Goal: Task Accomplishment & Management: Use online tool/utility

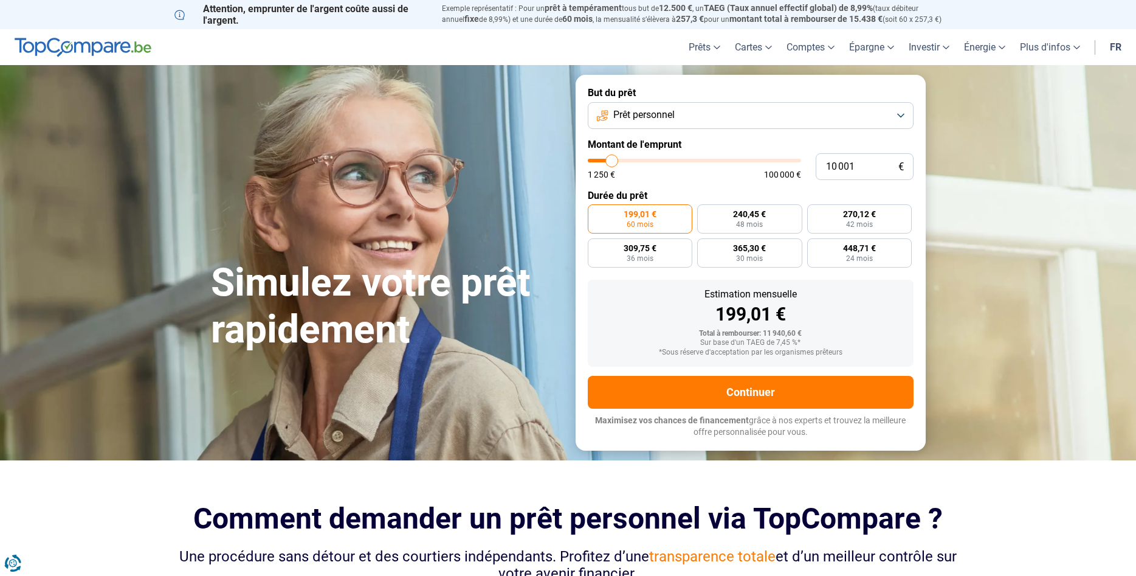
type input "12 000"
type input "12000"
type input "12 250"
type input "12250"
type input "13 000"
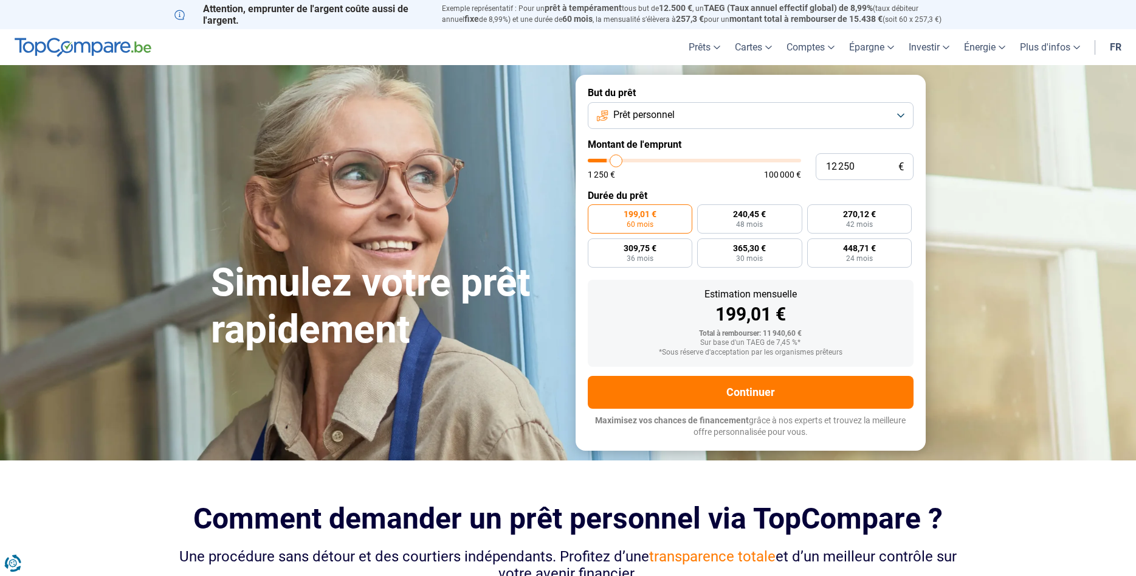
type input "13000"
type input "13 250"
type input "13250"
type input "14 000"
type input "14000"
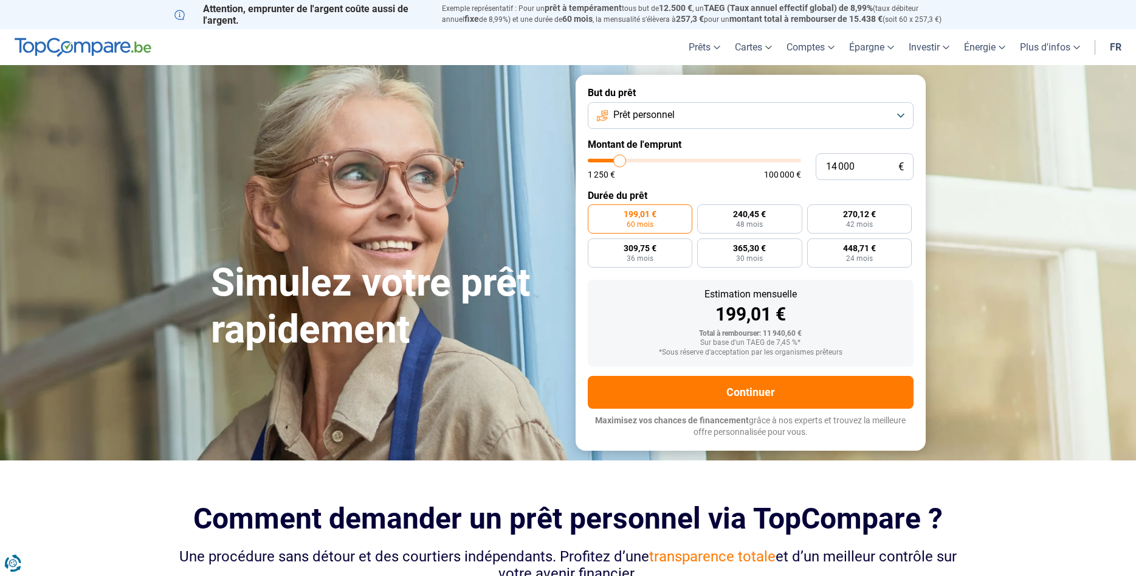
type input "14 750"
type input "14750"
type input "16 000"
type input "16000"
type input "16 500"
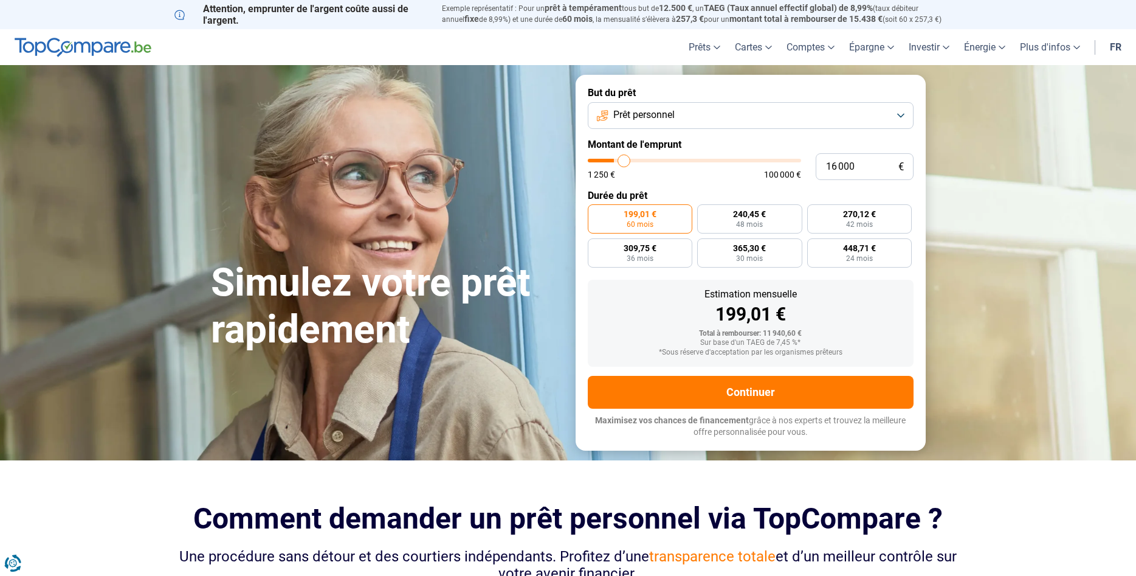
type input "16500"
type input "17 750"
type input "17750"
type input "18 250"
type input "18250"
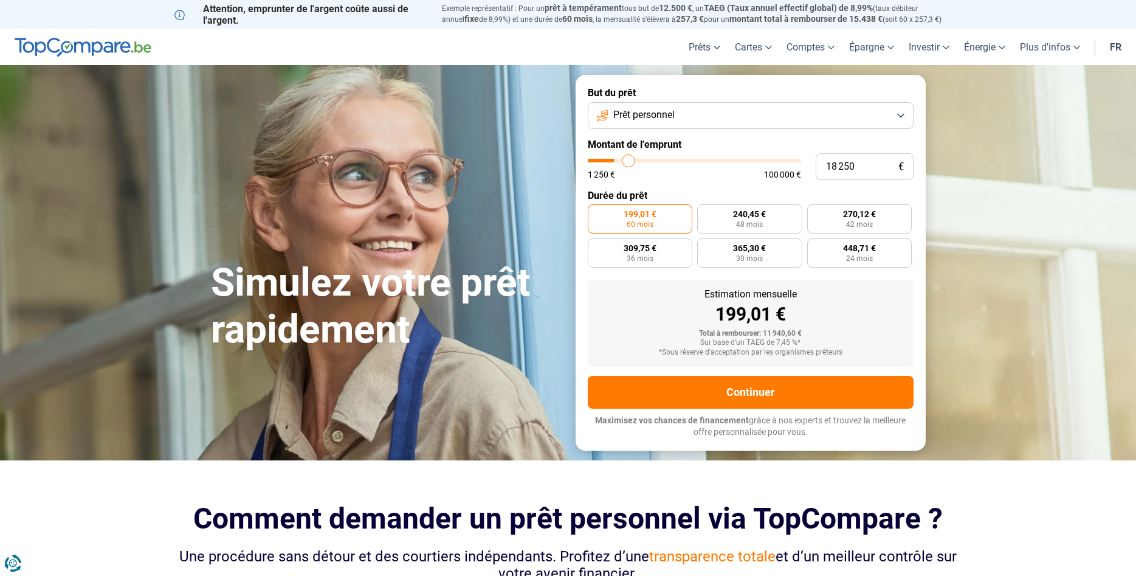
type input "19 250"
type input "19250"
type input "19 750"
type input "19750"
type input "20 750"
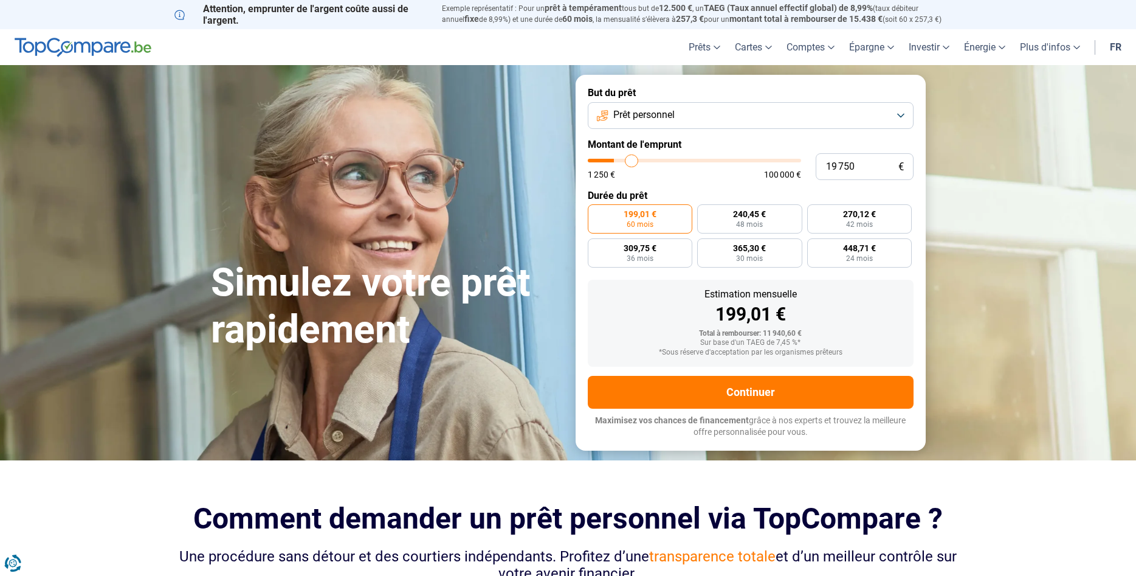
type input "20750"
type input "21 250"
type input "21250"
type input "21 750"
type input "21750"
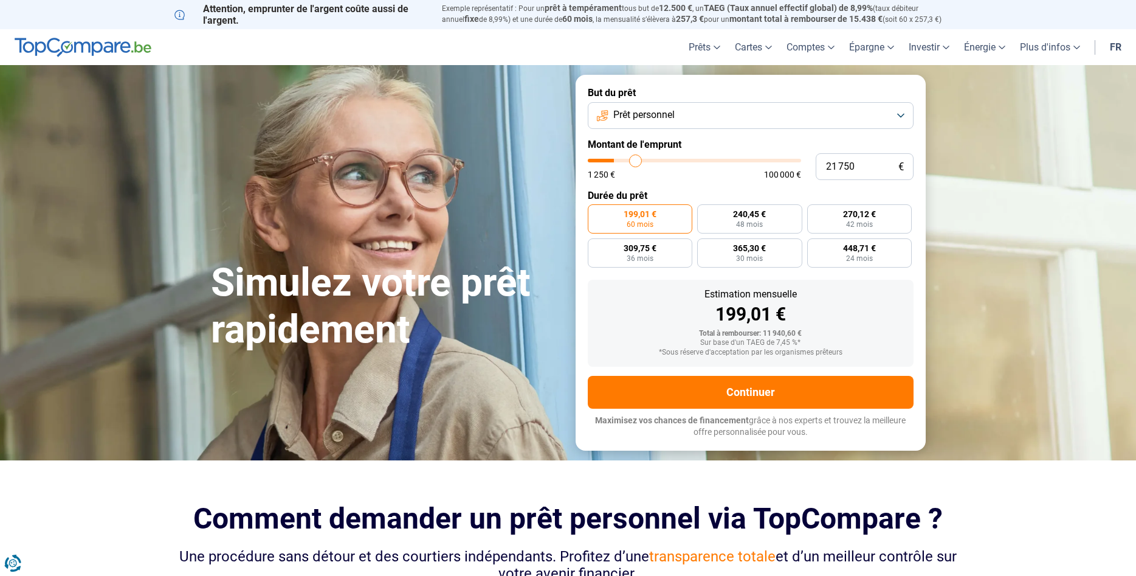
type input "22 750"
type input "22750"
type input "23 250"
type input "23250"
type input "24 250"
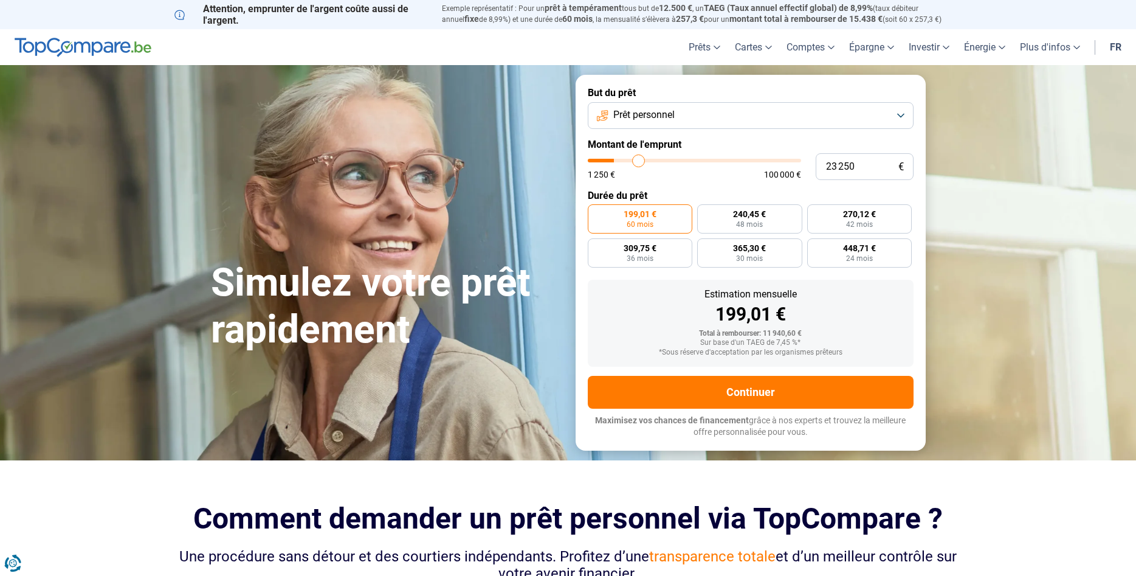
type input "24250"
type input "25 250"
type input "25250"
type input "26 250"
type input "26250"
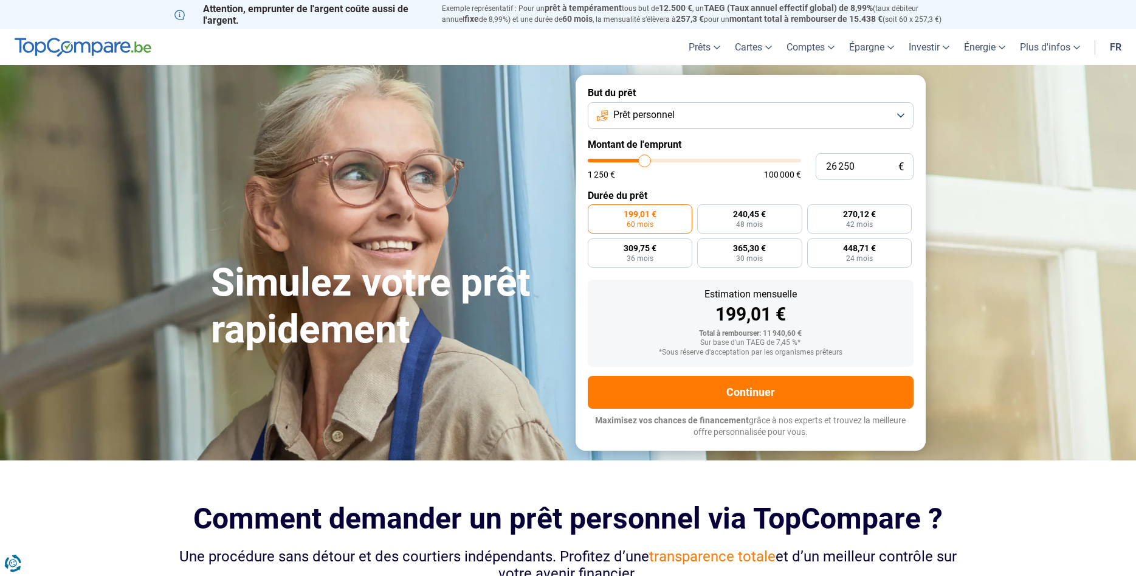
type input "27 500"
type input "27500"
type input "29 000"
type input "29000"
type input "30 250"
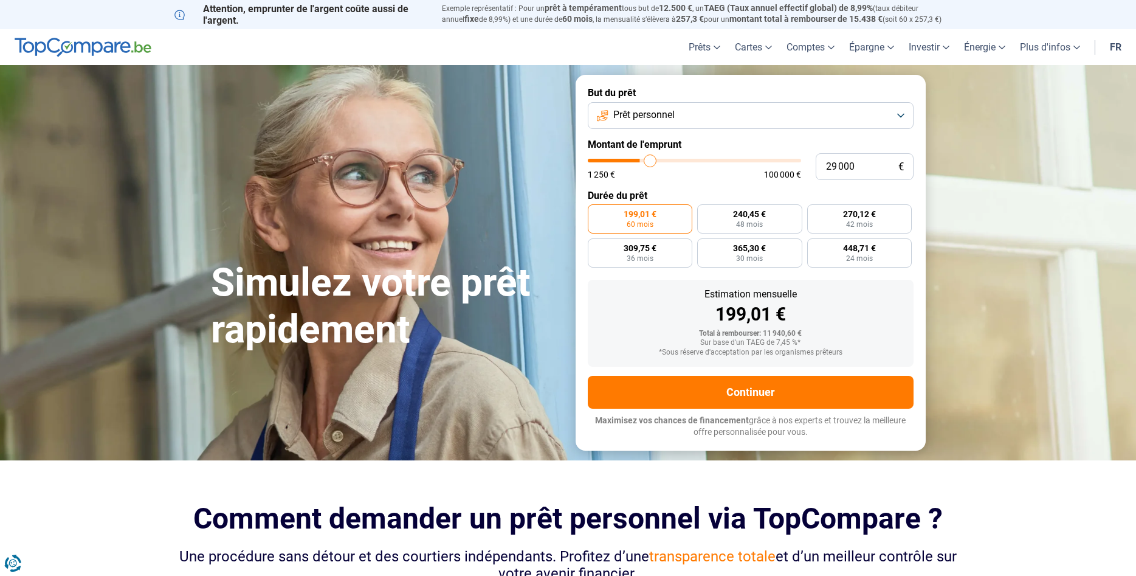
type input "30250"
type input "33 000"
type input "33000"
type input "34 750"
type input "34750"
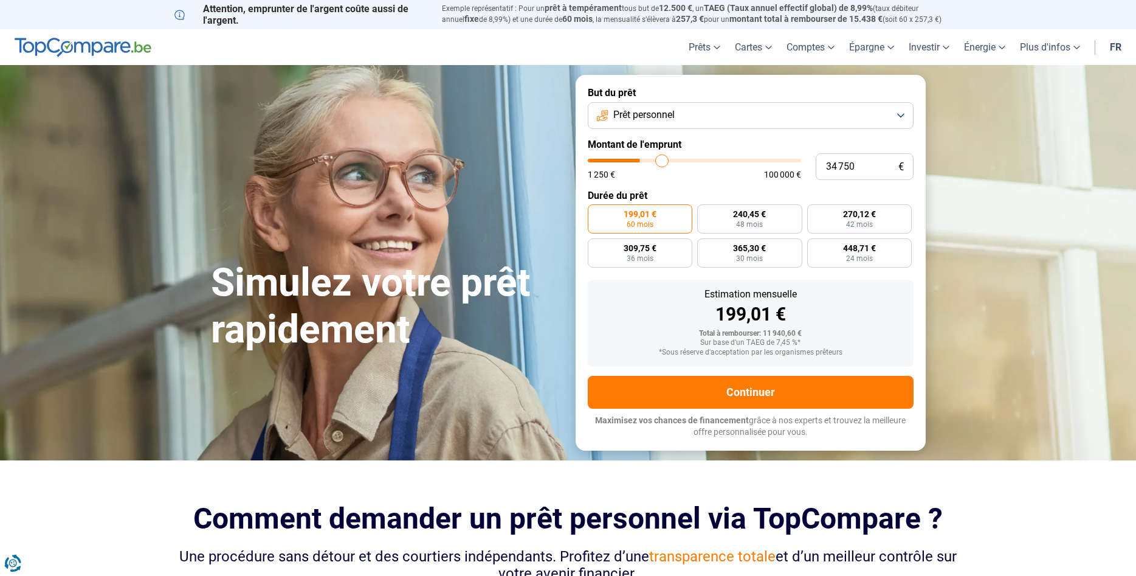
type input "36 250"
type input "36250"
type input "37 250"
type input "37250"
type input "37 500"
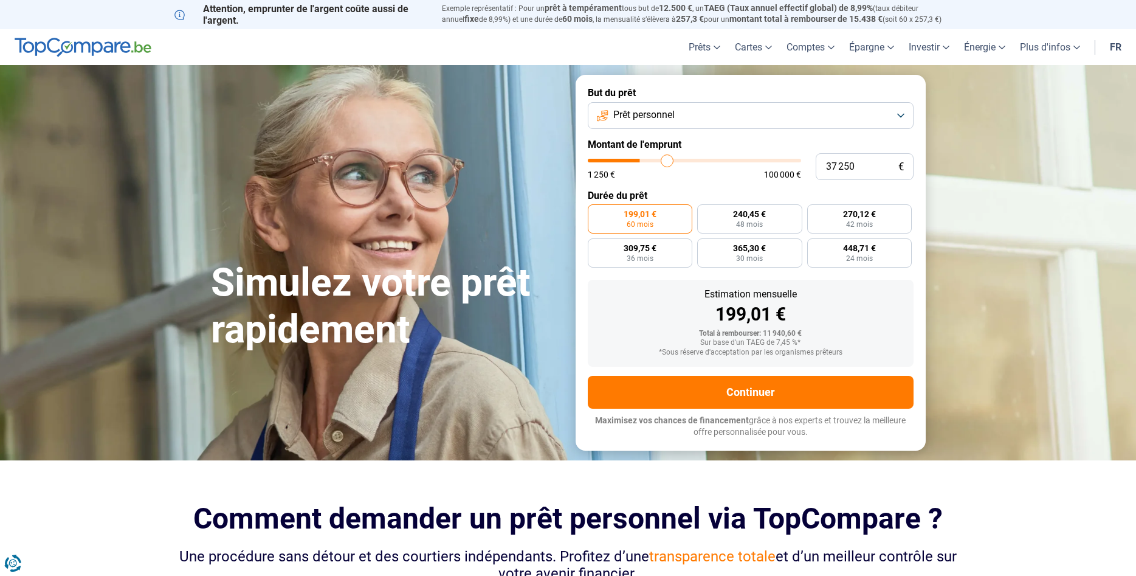
type input "37500"
type input "37 750"
type input "37750"
type input "38 250"
type input "38250"
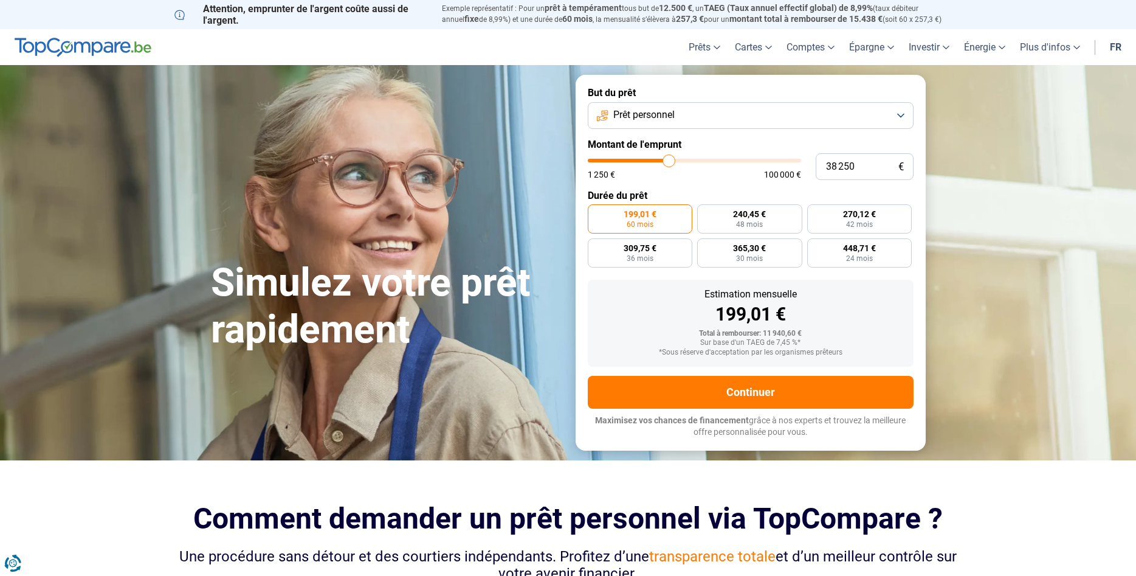
type input "38 750"
type input "38750"
type input "39 500"
type input "39500"
type input "39 750"
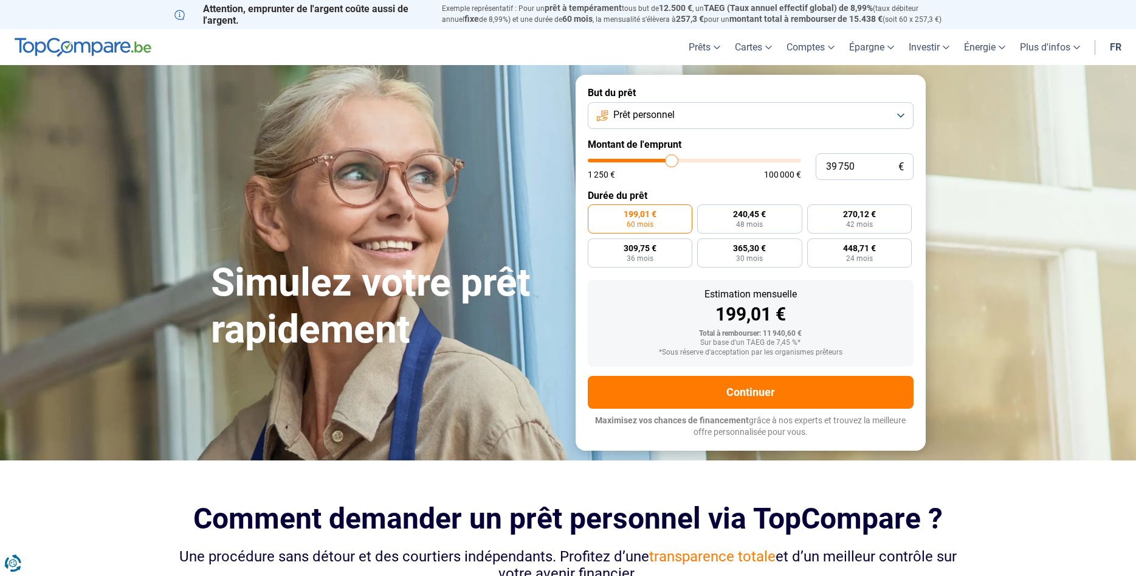
type input "39750"
type input "40 500"
type input "40500"
type input "40 750"
type input "40750"
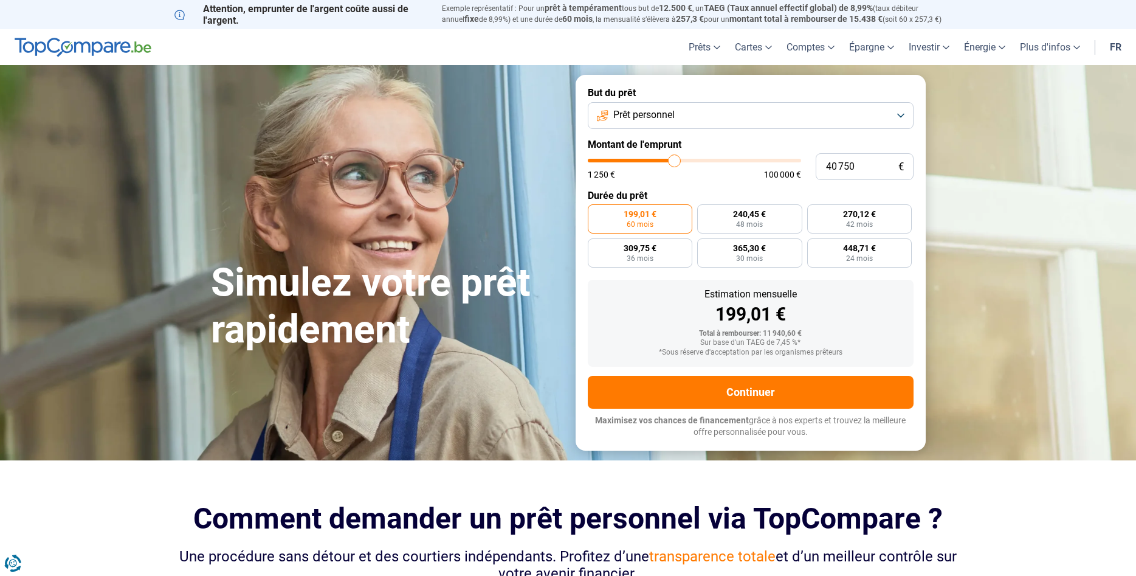
type input "41 000"
type input "41000"
type input "41 250"
type input "41250"
type input "42 000"
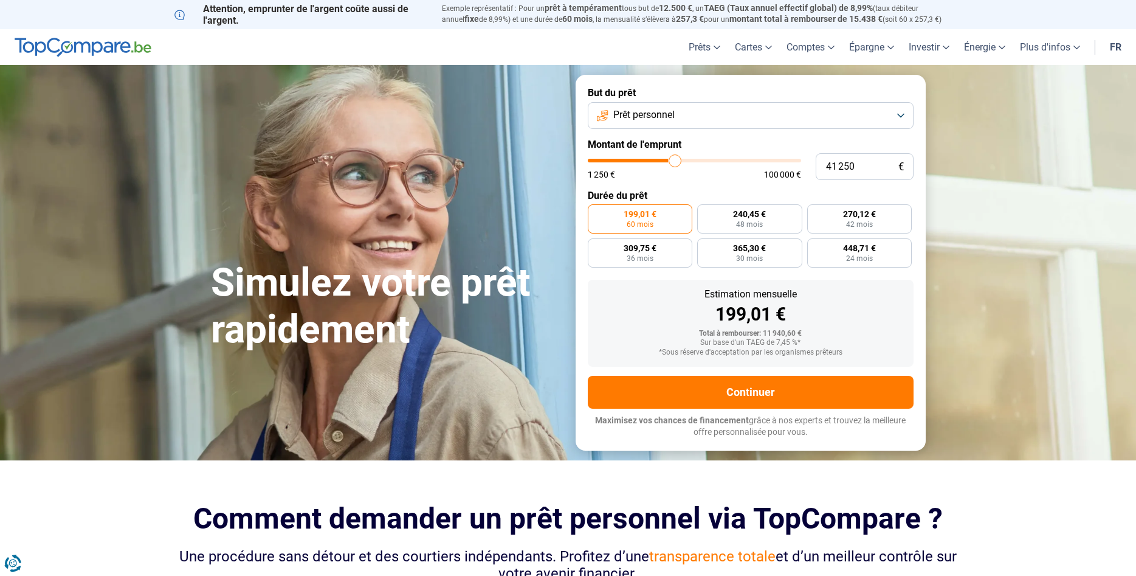
type input "42000"
type input "42 500"
type input "42500"
type input "43 250"
type input "43250"
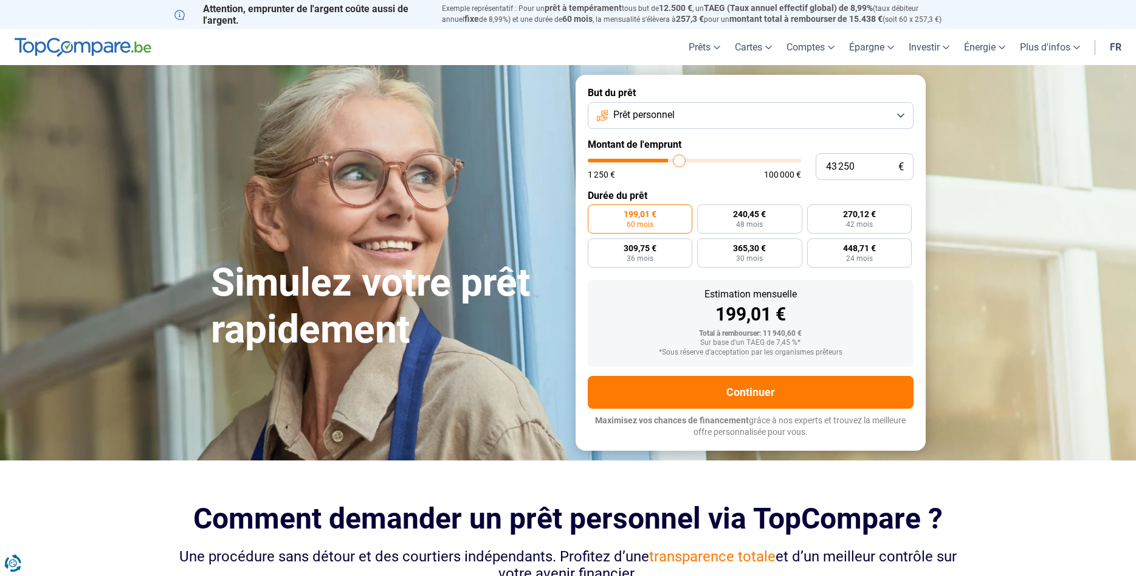
type input "44 000"
type input "44000"
type input "45 500"
type input "45500"
type input "48 500"
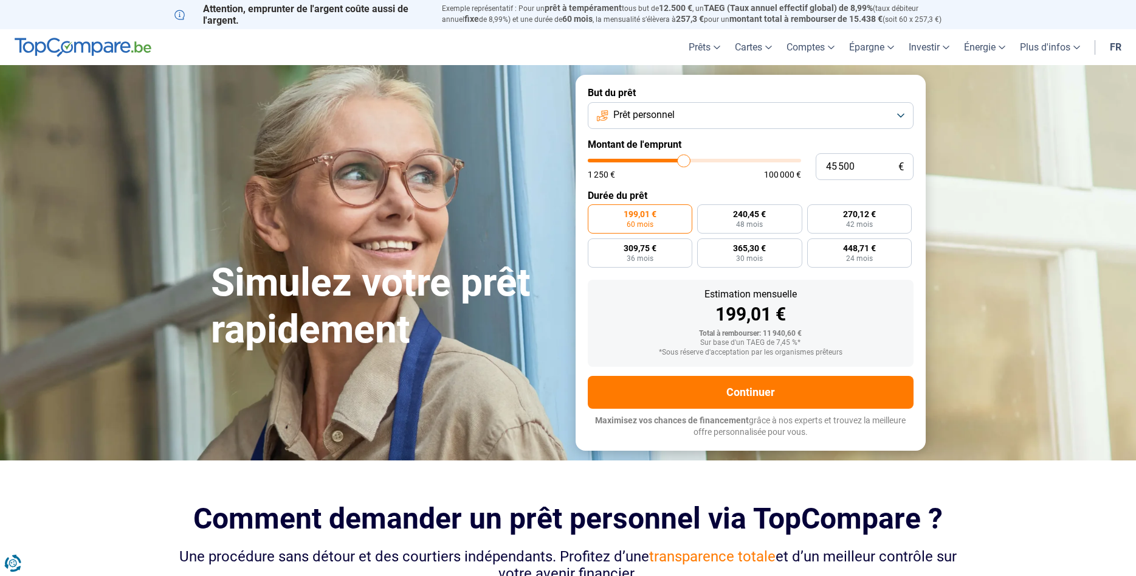
type input "48500"
type input "52 750"
type input "52750"
type input "56 250"
type input "56250"
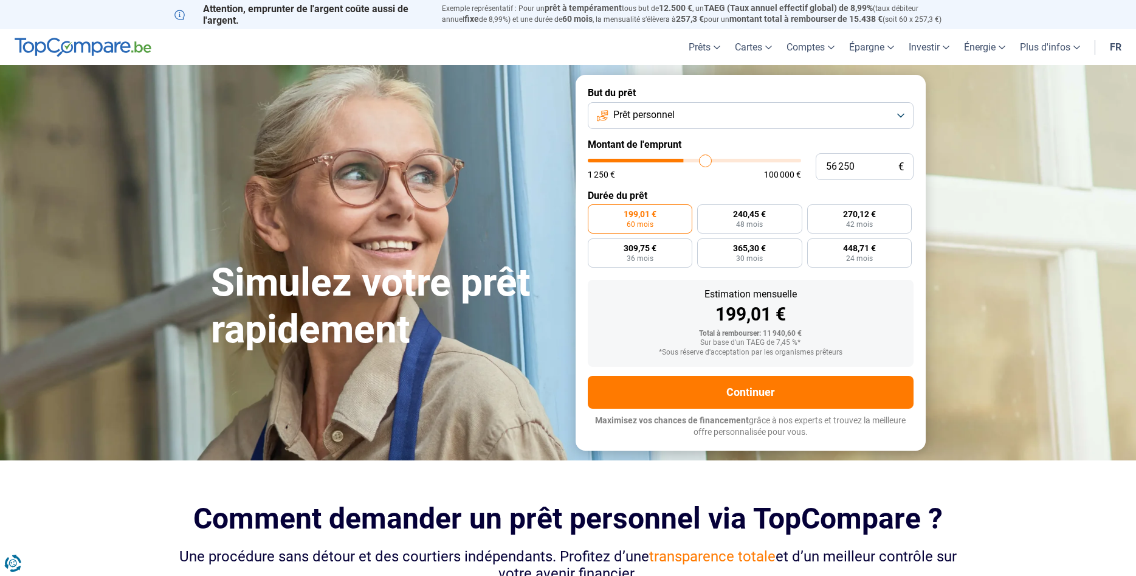
type input "58 250"
type input "58250"
type input "60 500"
type input "60500"
type input "62 750"
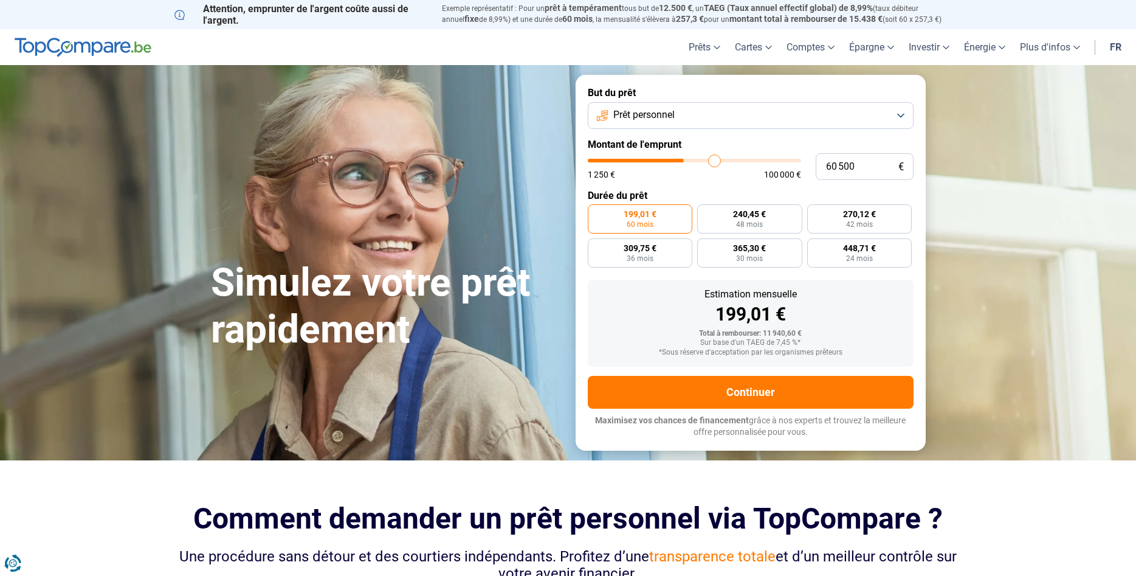
type input "62750"
type input "67 000"
type input "67000"
type input "70 750"
type input "70750"
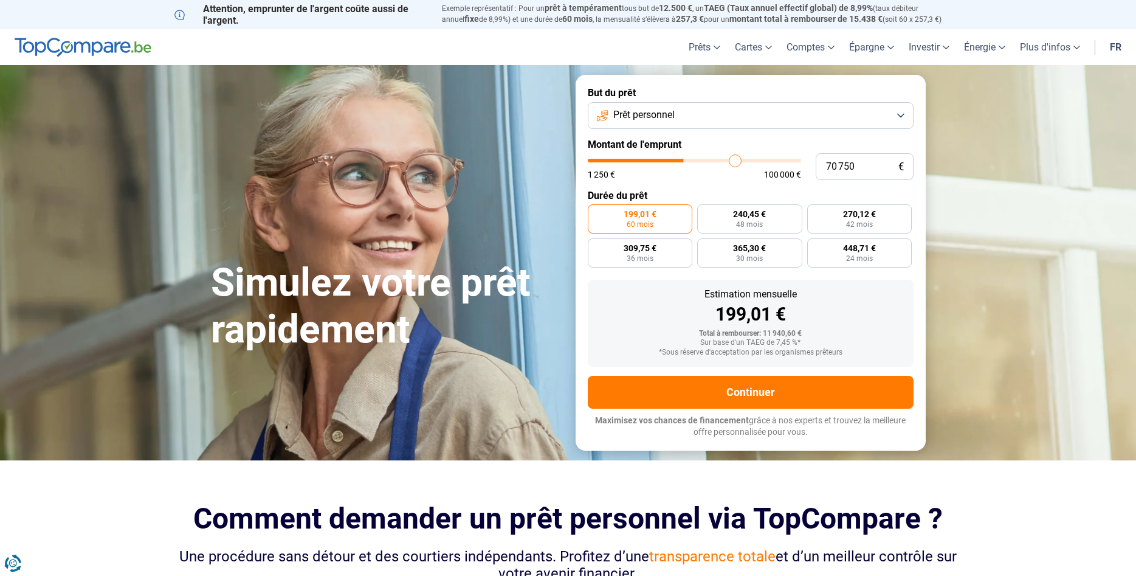
type input "74 250"
type input "74250"
type input "76 500"
type input "76500"
type input "77 250"
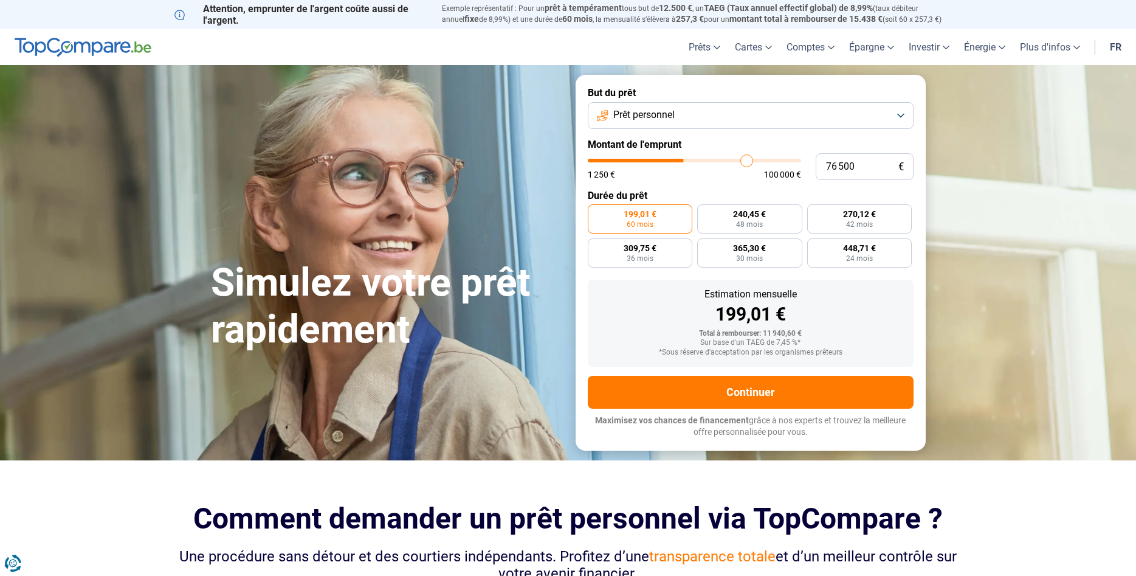
type input "77250"
type input "77 500"
type input "77500"
type input "78 250"
type input "78250"
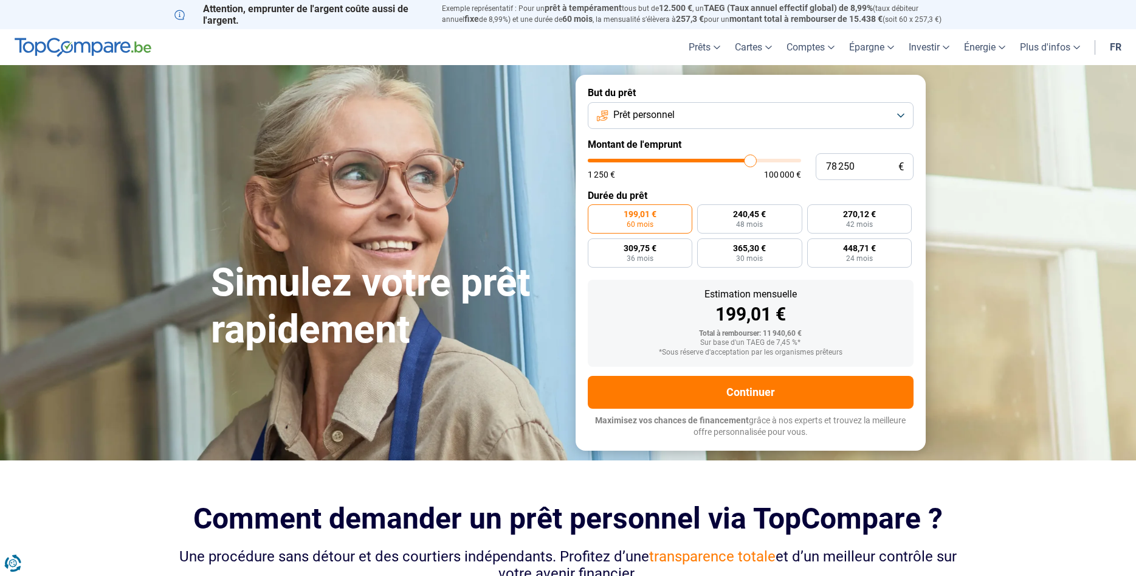
type input "79 500"
type input "79500"
type input "79 750"
type input "79750"
type input "80 000"
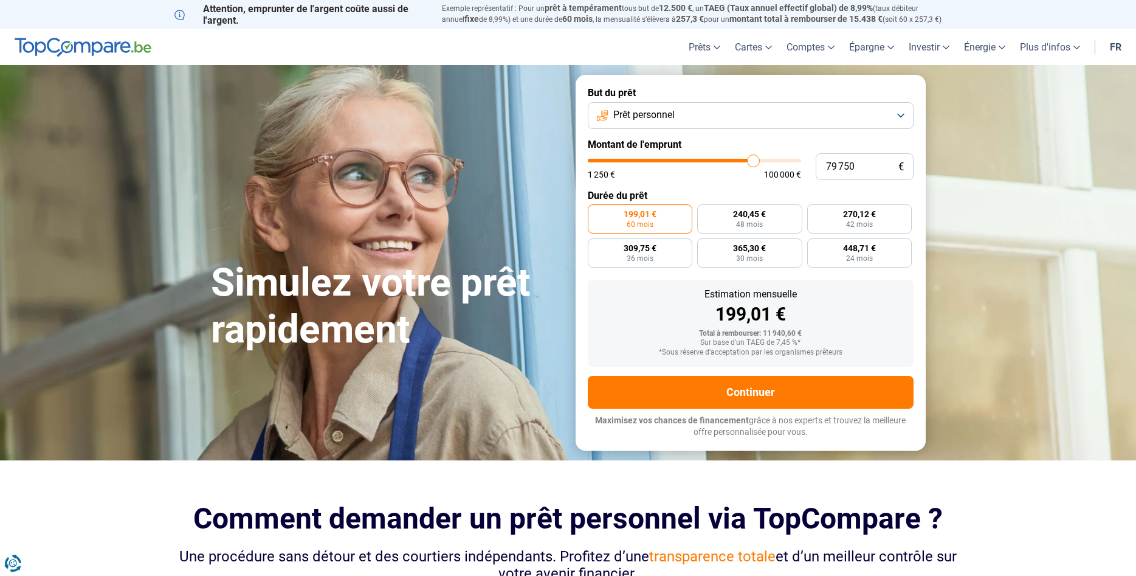
type input "80000"
type input "79 500"
type input "79500"
type input "78 250"
type input "78250"
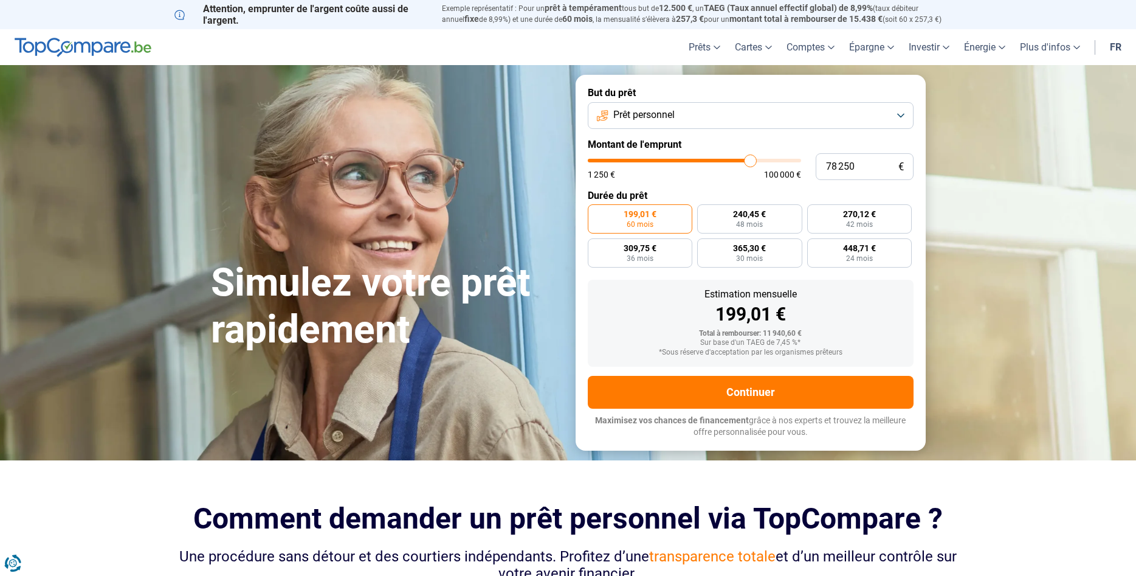
type input "77 750"
type input "77750"
type input "76 500"
type input "76500"
type input "72 250"
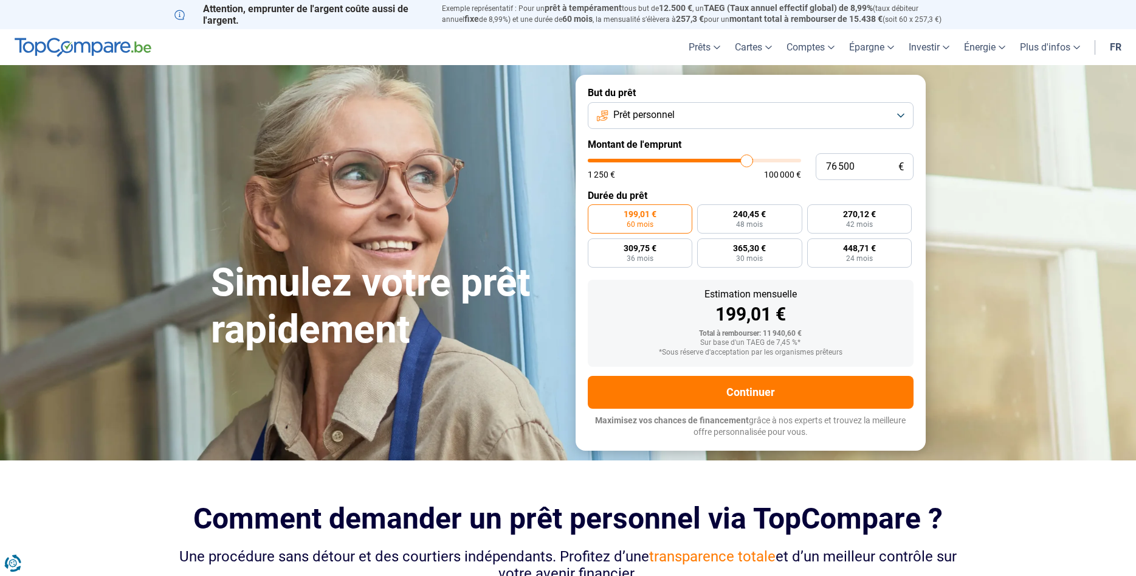
type input "72250"
type input "69 000"
type input "69000"
type input "67 000"
type input "67000"
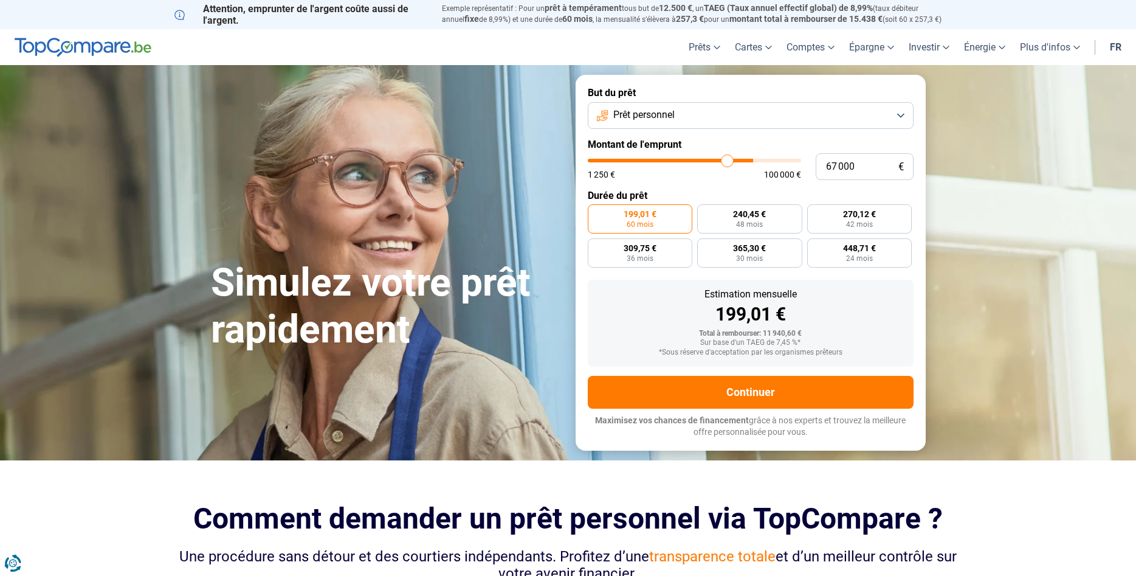
type input "65 250"
type input "65250"
type input "63 750"
type input "63750"
type input "62 500"
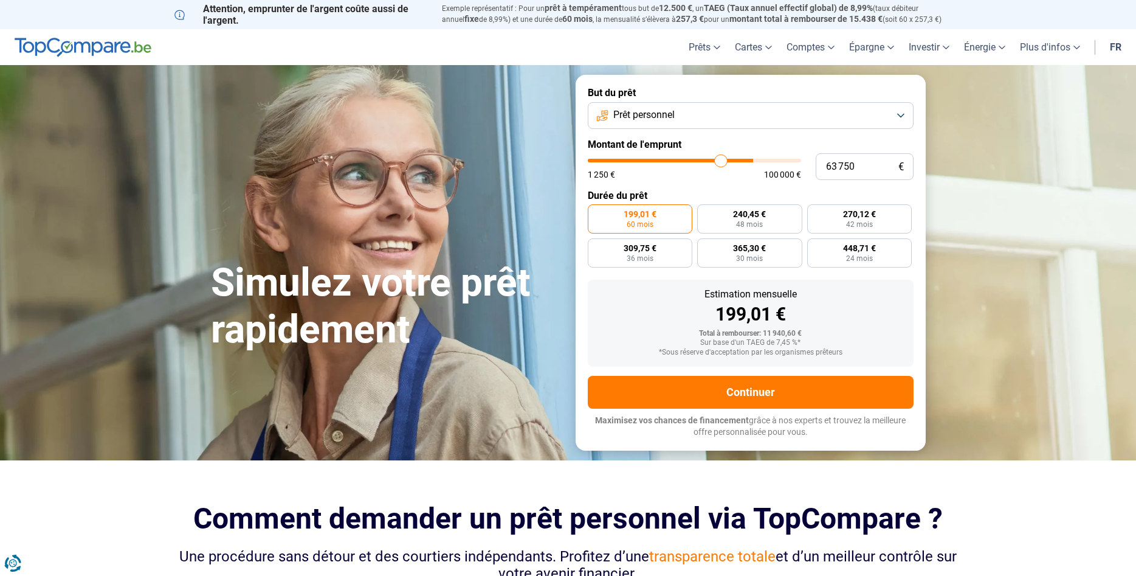
type input "62500"
type input "60 250"
type input "60250"
type input "54 250"
type input "54250"
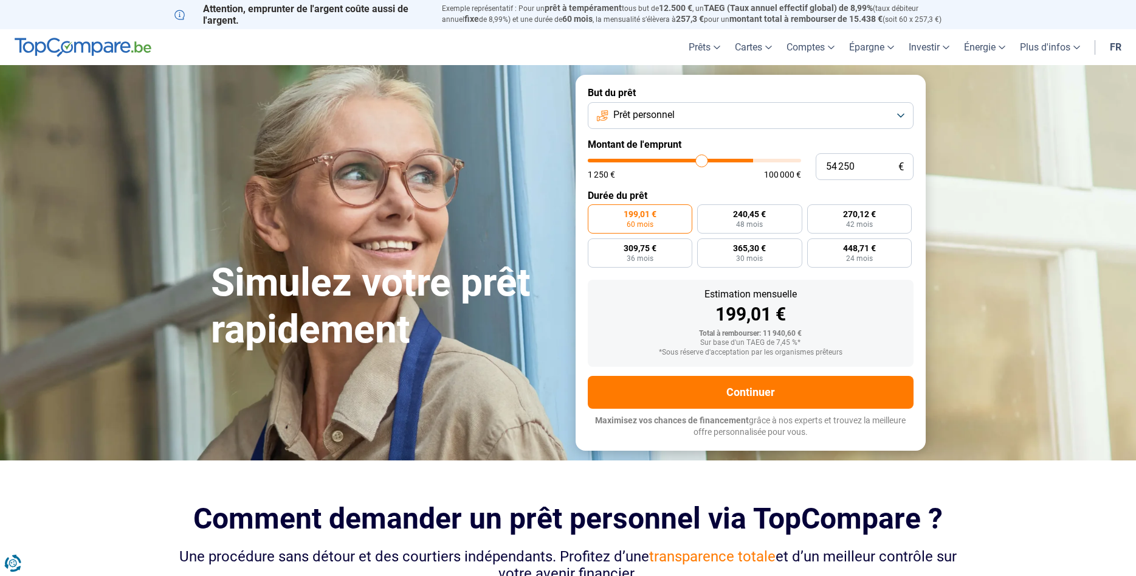
type input "46 000"
type input "46000"
type input "39 000"
type input "39000"
type input "35 500"
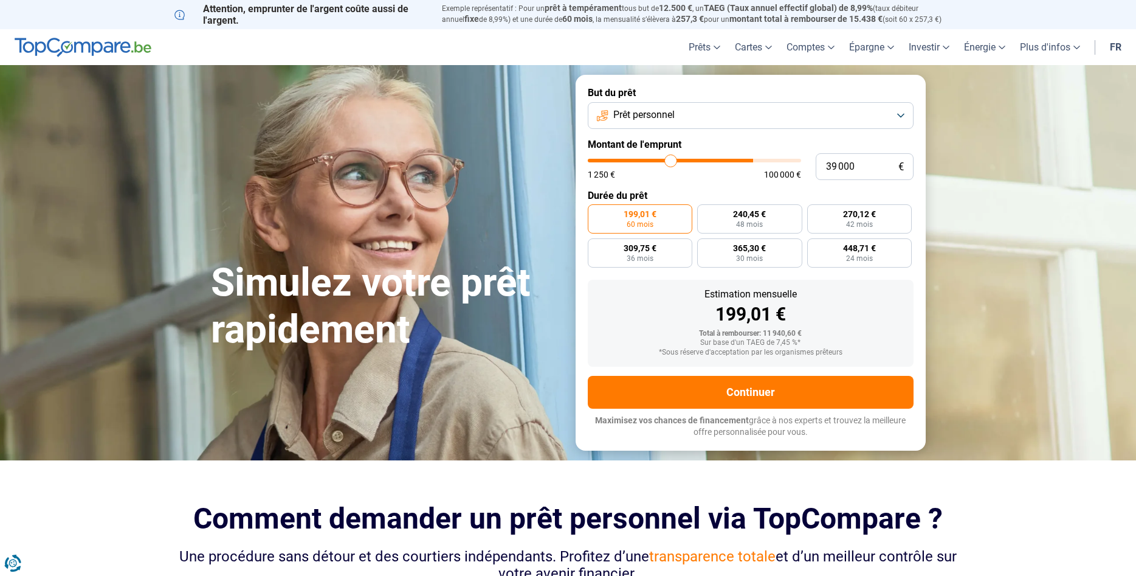
type input "35500"
type input "34 500"
type input "34500"
type input "34 000"
type input "34000"
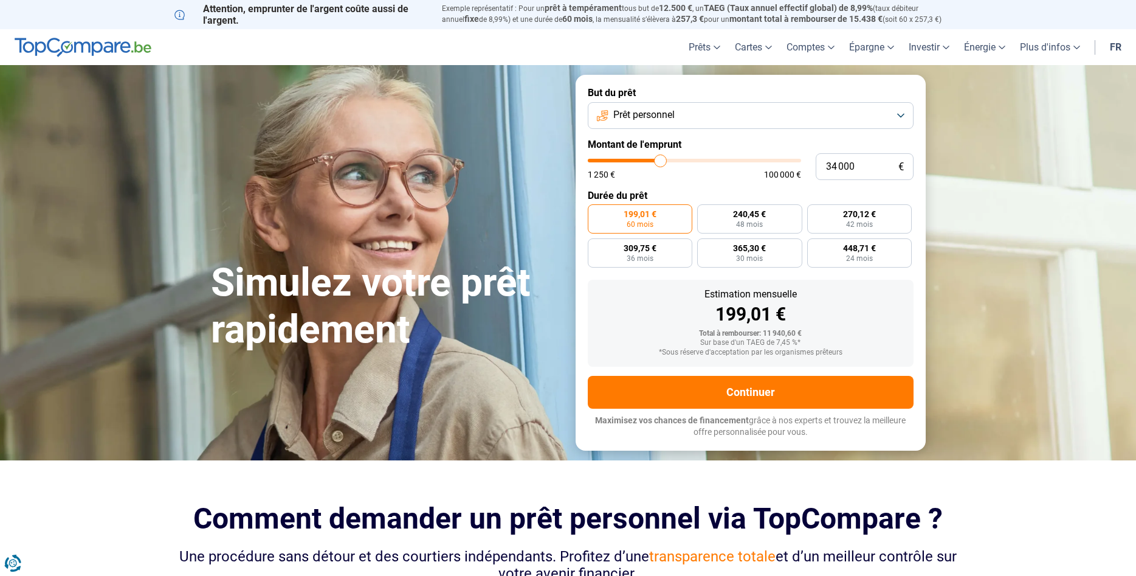
type input "32 000"
type input "32000"
type input "30 250"
type input "30250"
type input "28 750"
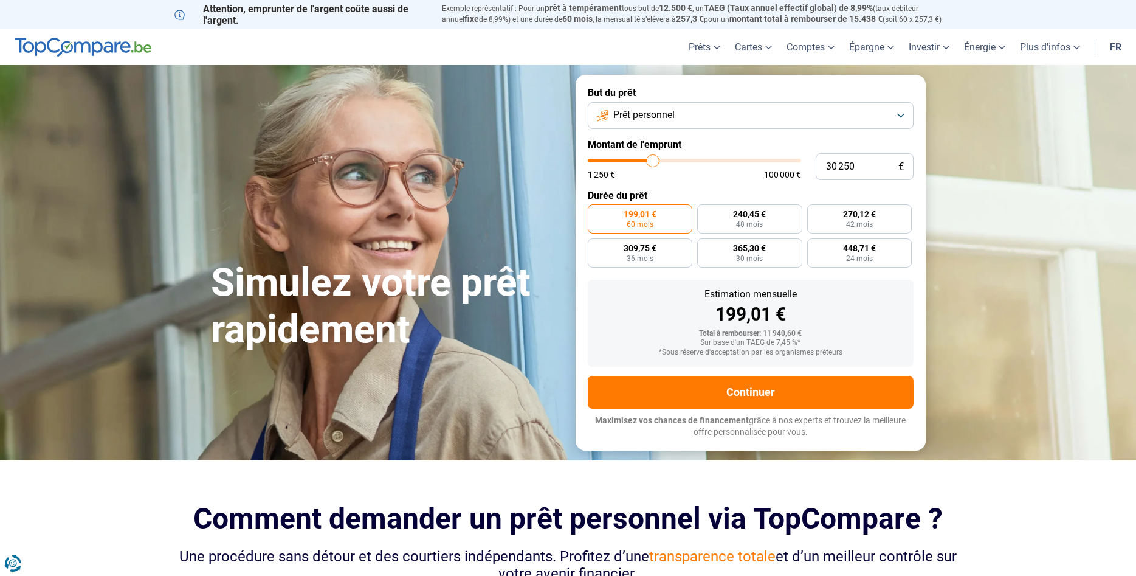
type input "28750"
type input "28 250"
type input "28250"
type input "25 500"
type input "25500"
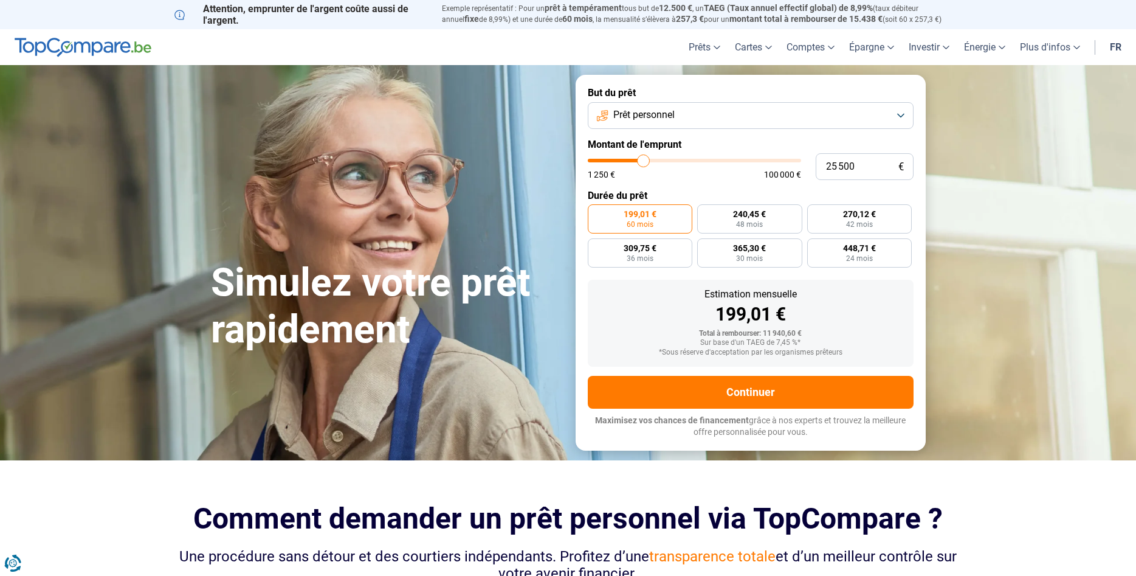
type input "22 500"
type input "22500"
type input "20 250"
type input "20250"
type input "19 250"
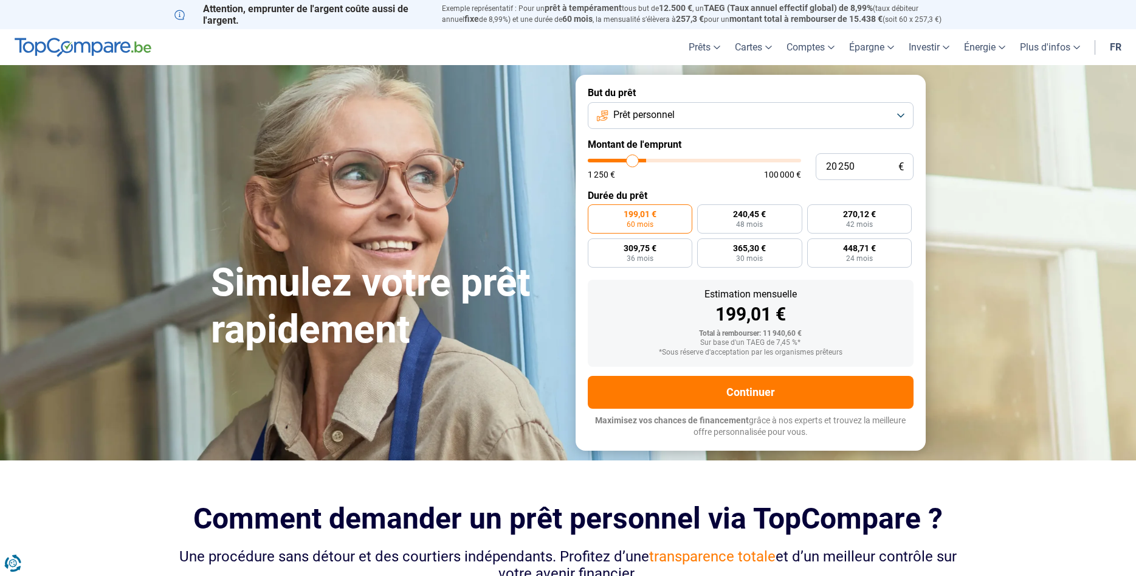
type input "19250"
type input "20 000"
type input "20000"
type input "20 750"
type input "20750"
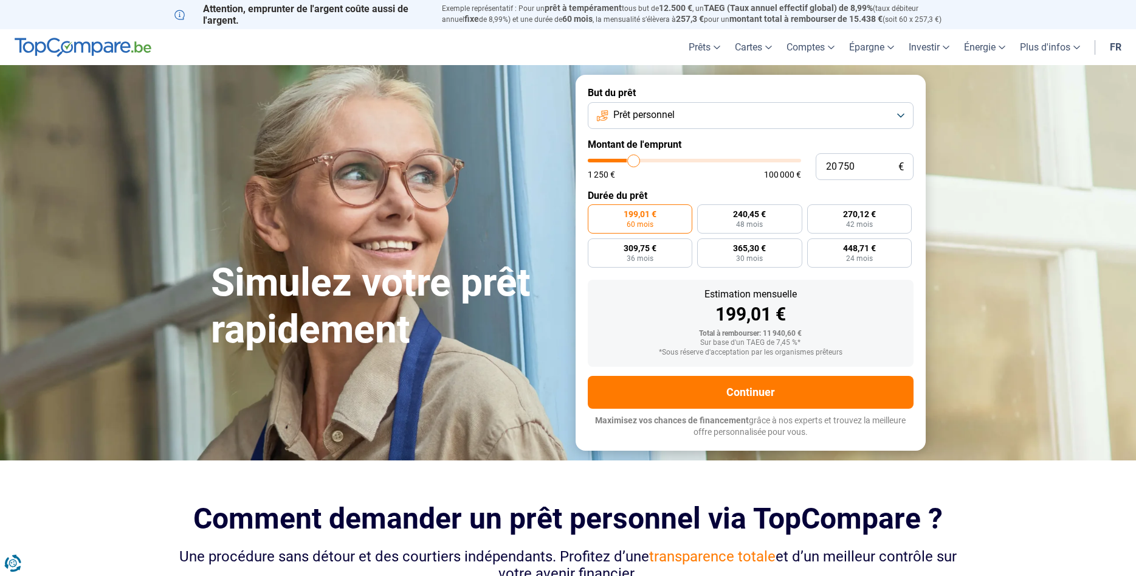
type input "23 500"
type input "23500"
type input "25 750"
type input "25750"
type input "28 250"
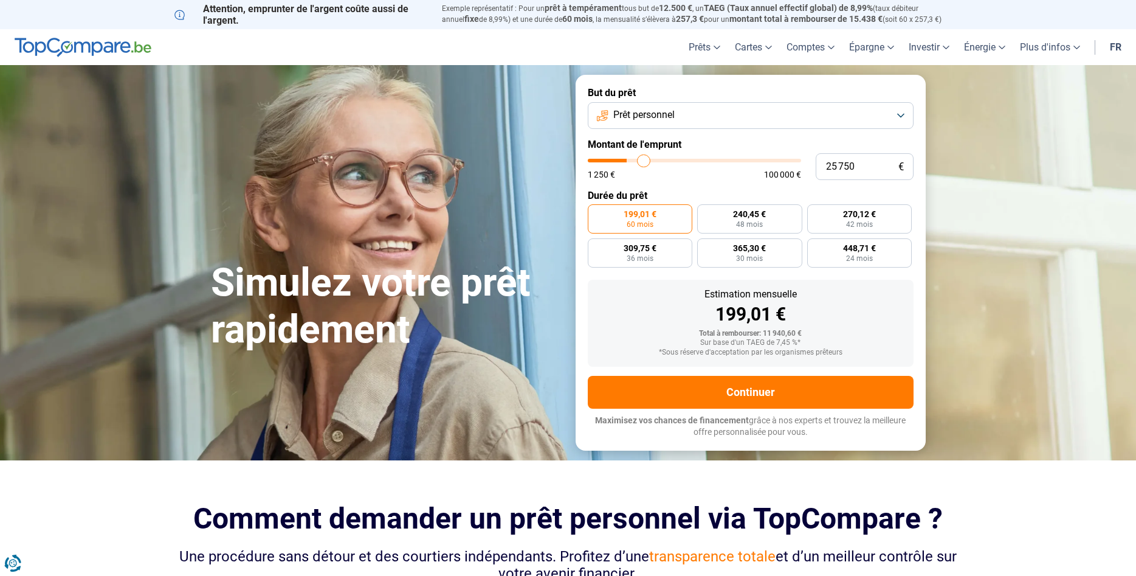
type input "28250"
type input "30 000"
type input "30000"
type input "30 250"
type input "30250"
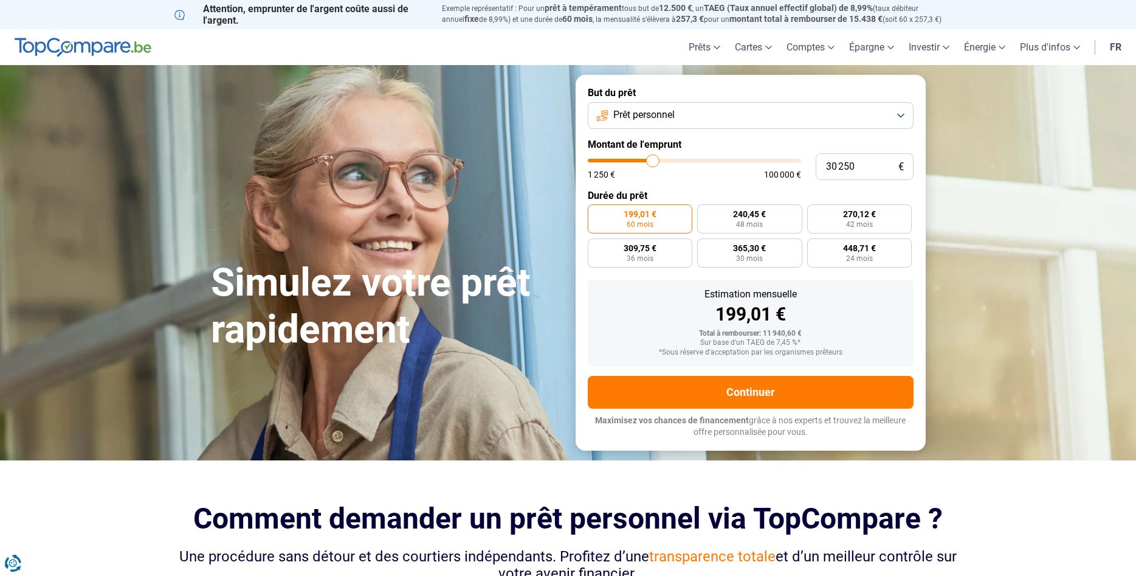
type input "30 000"
type input "30000"
type input "29 750"
type input "29750"
type input "30 000"
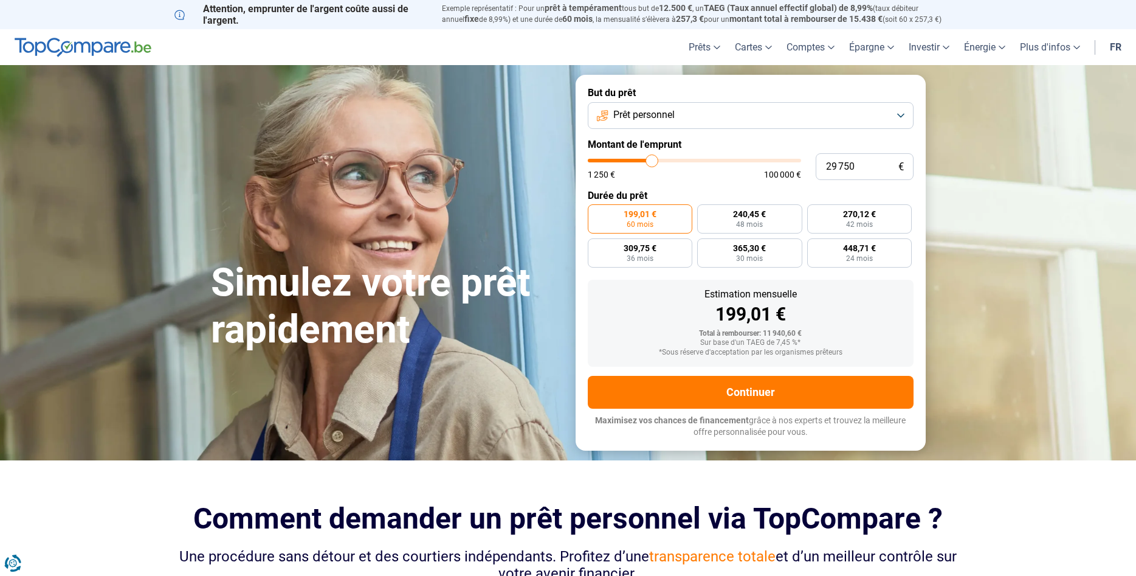
type input "30000"
type input "30 250"
type input "30250"
type input "31 000"
drag, startPoint x: 616, startPoint y: 162, endPoint x: 654, endPoint y: 178, distance: 41.7
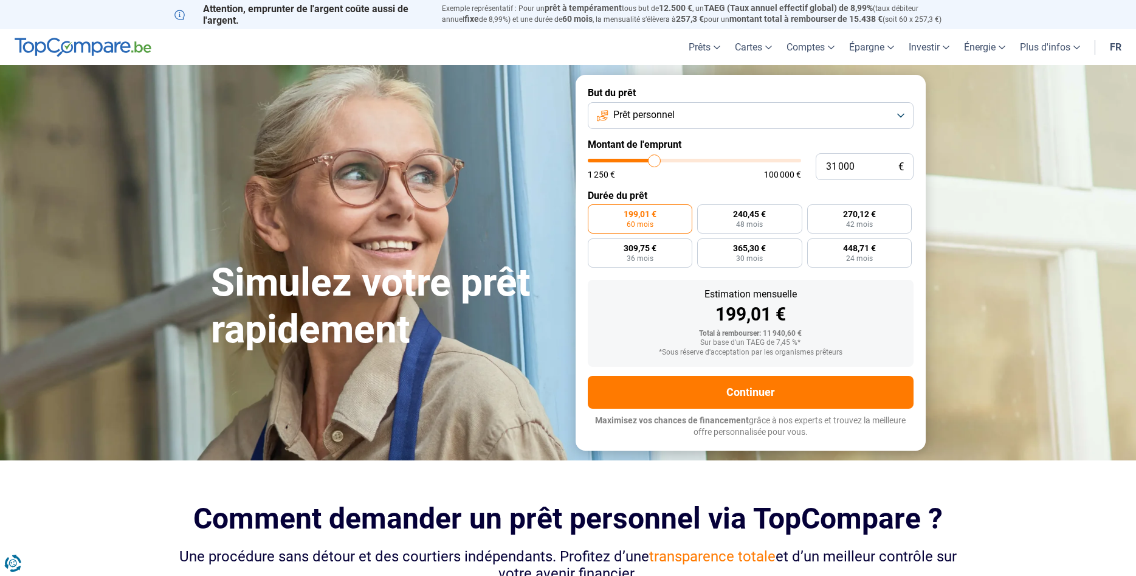
type input "31000"
click at [654, 162] on input "range" at bounding box center [694, 161] width 213 height 4
radio input "false"
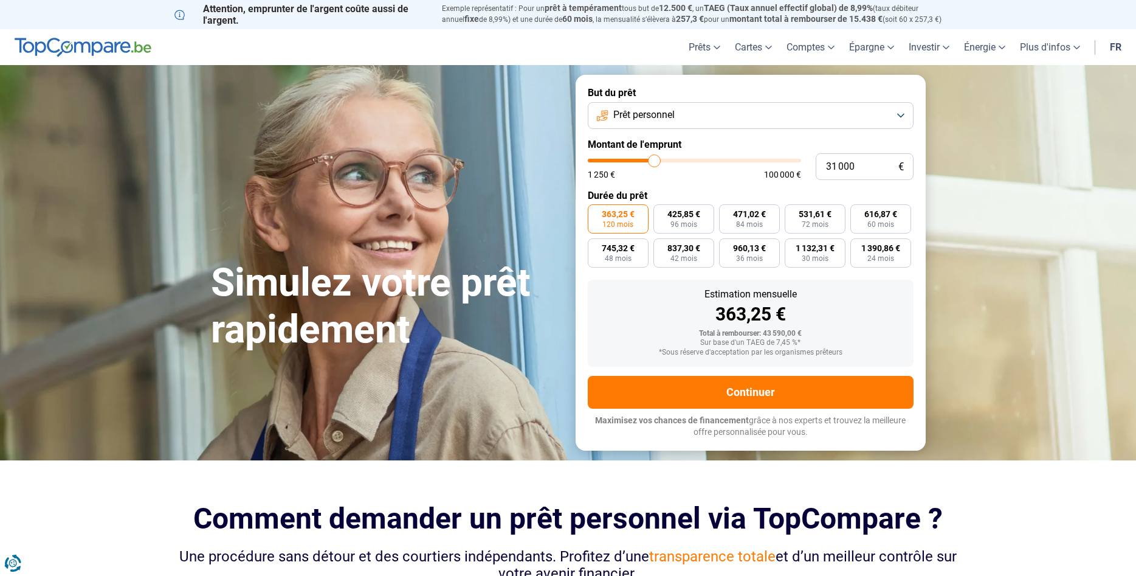
type input "30 750"
type input "30750"
type input "30 500"
type input "30500"
type input "30 250"
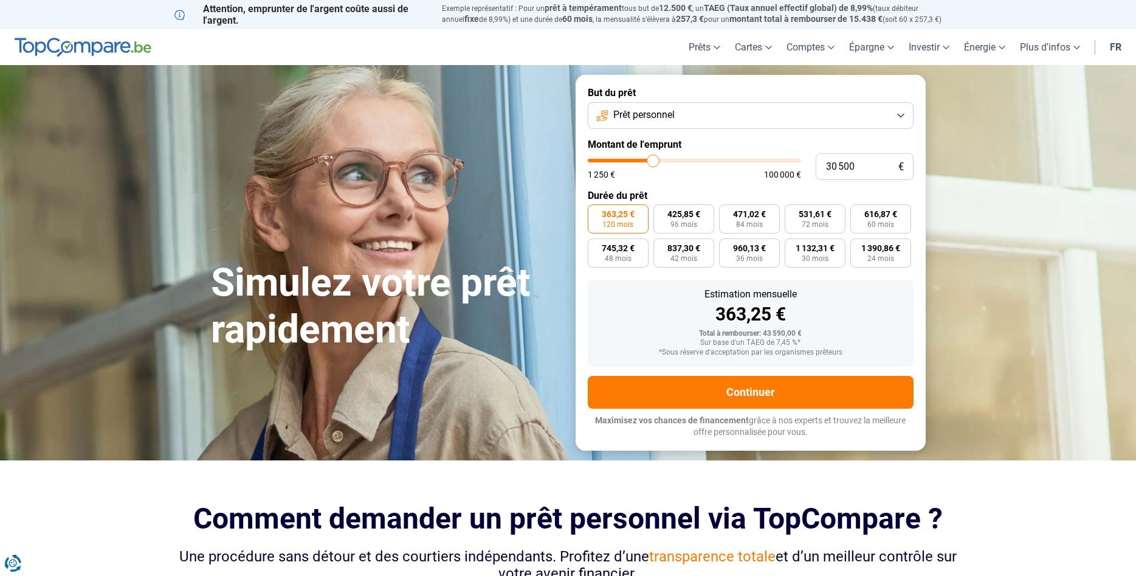
type input "30250"
type input "30 000"
type input "30000"
type input "29 750"
click at [655, 162] on input "range" at bounding box center [694, 161] width 213 height 4
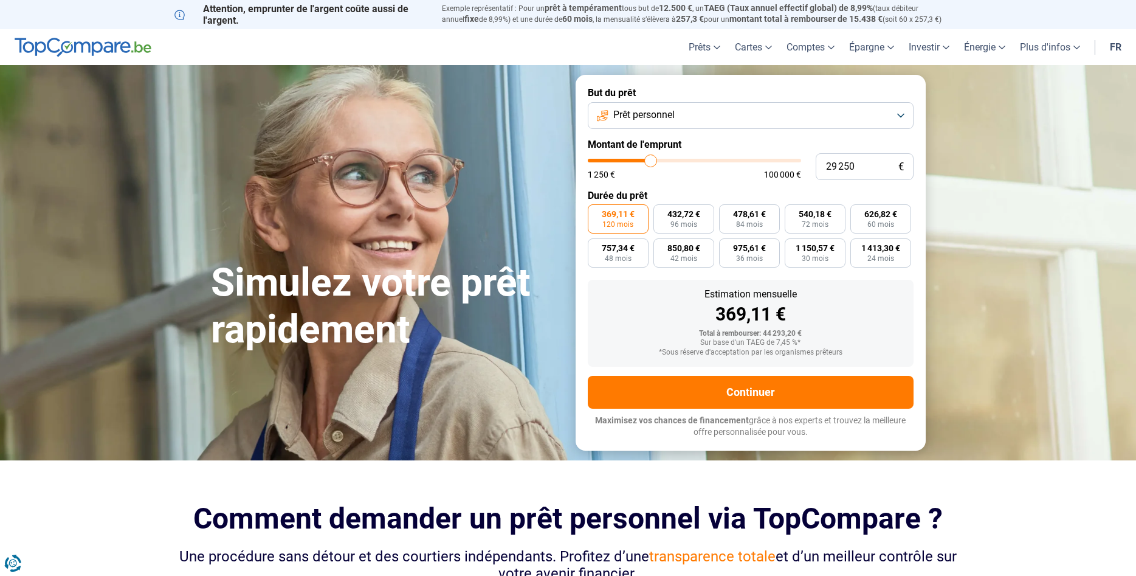
click at [651, 162] on input "range" at bounding box center [694, 161] width 213 height 4
click at [652, 162] on input "range" at bounding box center [694, 161] width 213 height 4
drag, startPoint x: 652, startPoint y: 165, endPoint x: 623, endPoint y: 167, distance: 29.2
click at [623, 162] on input "range" at bounding box center [694, 161] width 213 height 4
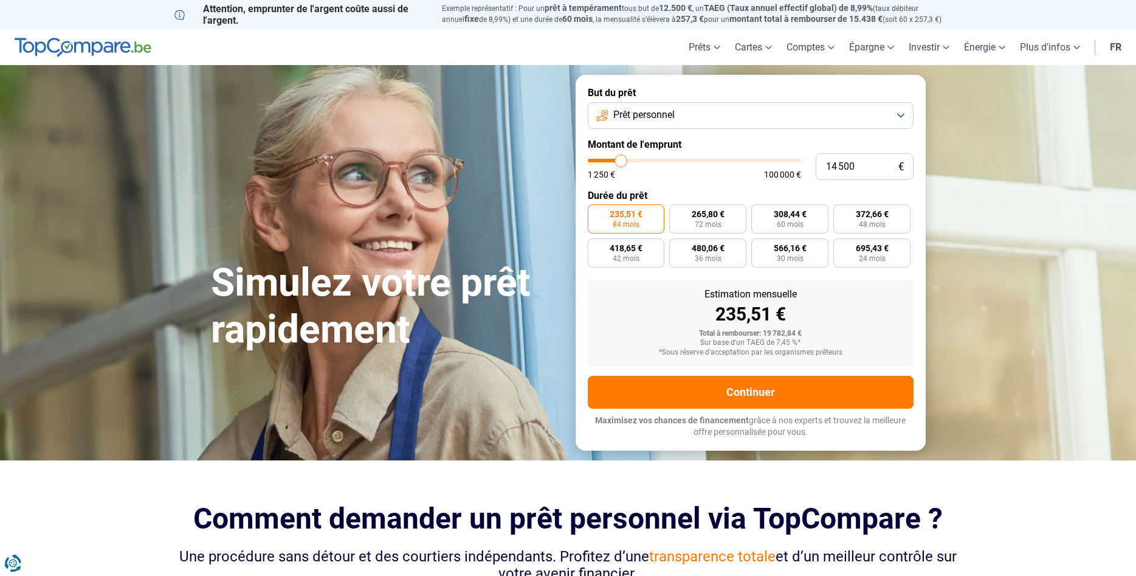
click at [621, 159] on input "range" at bounding box center [694, 161] width 213 height 4
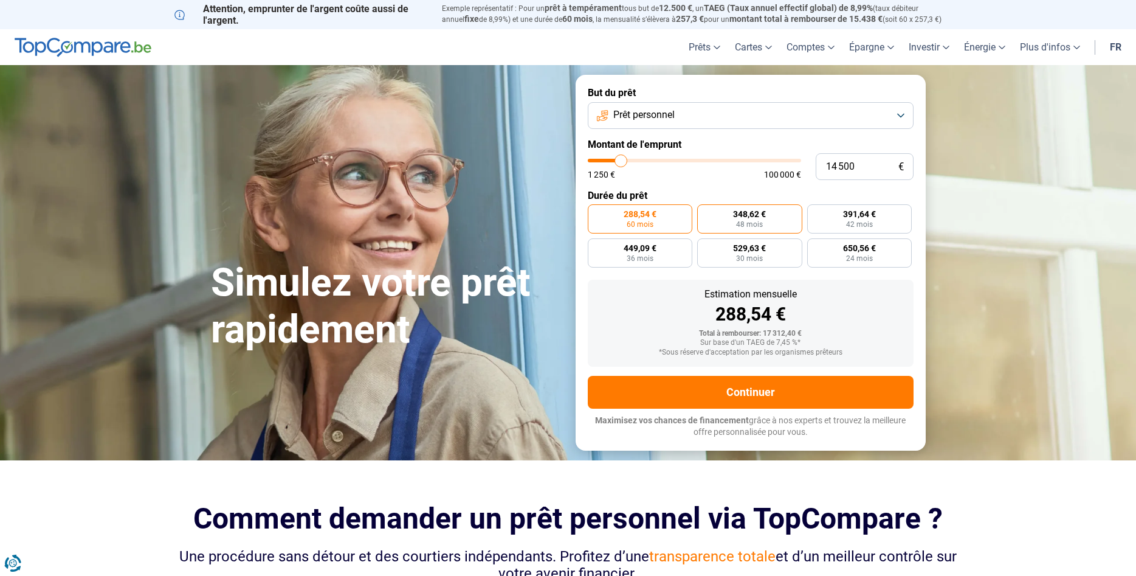
click at [739, 221] on span "48 mois" at bounding box center [749, 224] width 27 height 7
click at [705, 212] on input "348,62 € 48 mois" at bounding box center [701, 208] width 8 height 8
click at [857, 215] on span "391,64 €" at bounding box center [859, 214] width 33 height 9
click at [815, 212] on input "391,64 € 42 mois" at bounding box center [811, 208] width 8 height 8
